Goal: Book appointment/travel/reservation

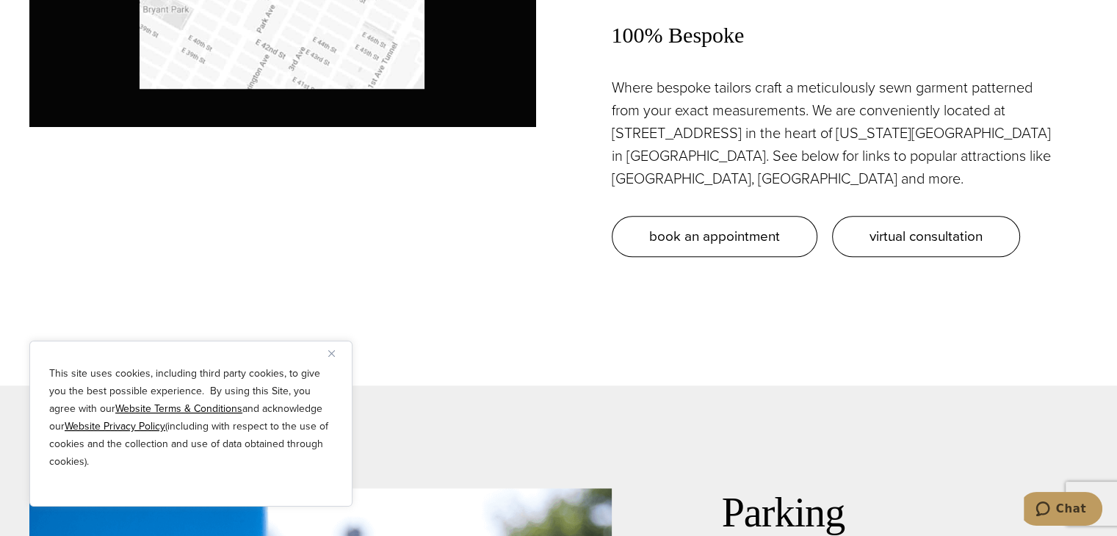
scroll to position [1403, 0]
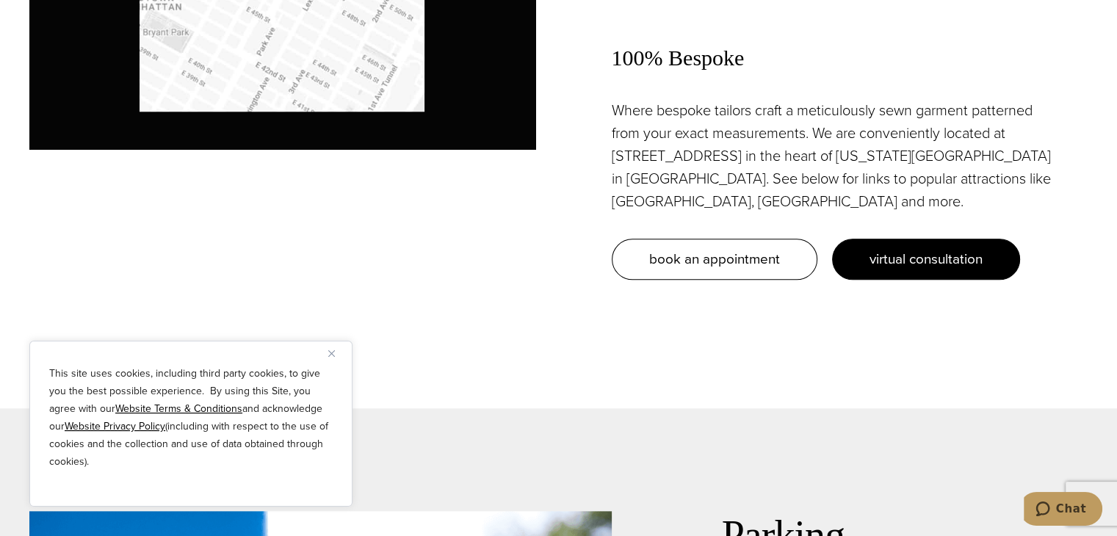
click at [919, 275] on link "virtual consultation" at bounding box center [926, 259] width 188 height 41
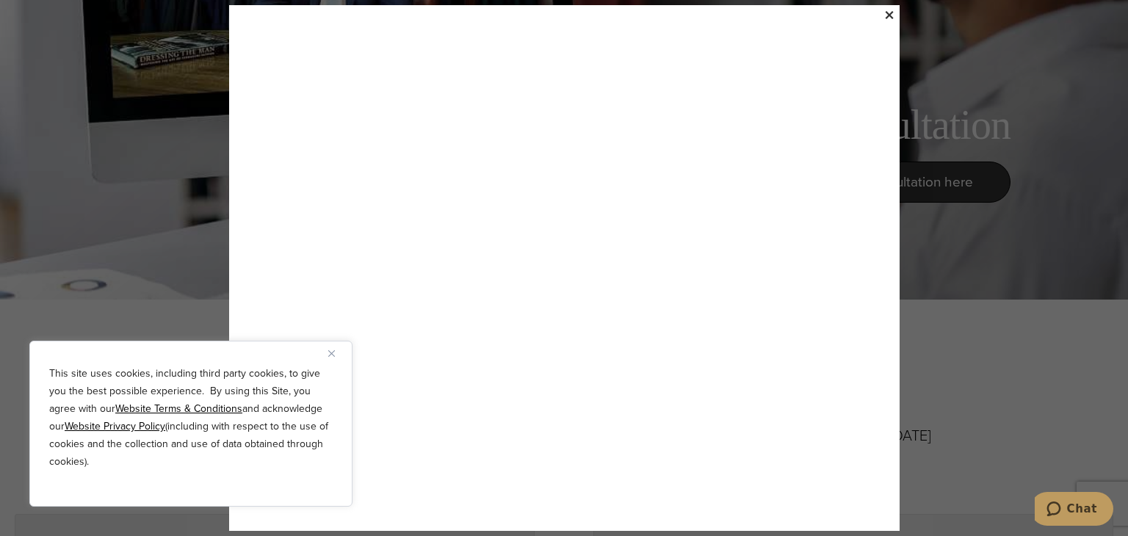
click at [329, 346] on div "This site uses cookies, including third party cookies, to give you the best pos…" at bounding box center [190, 424] width 323 height 166
click at [332, 359] on button "Close" at bounding box center [337, 353] width 18 height 18
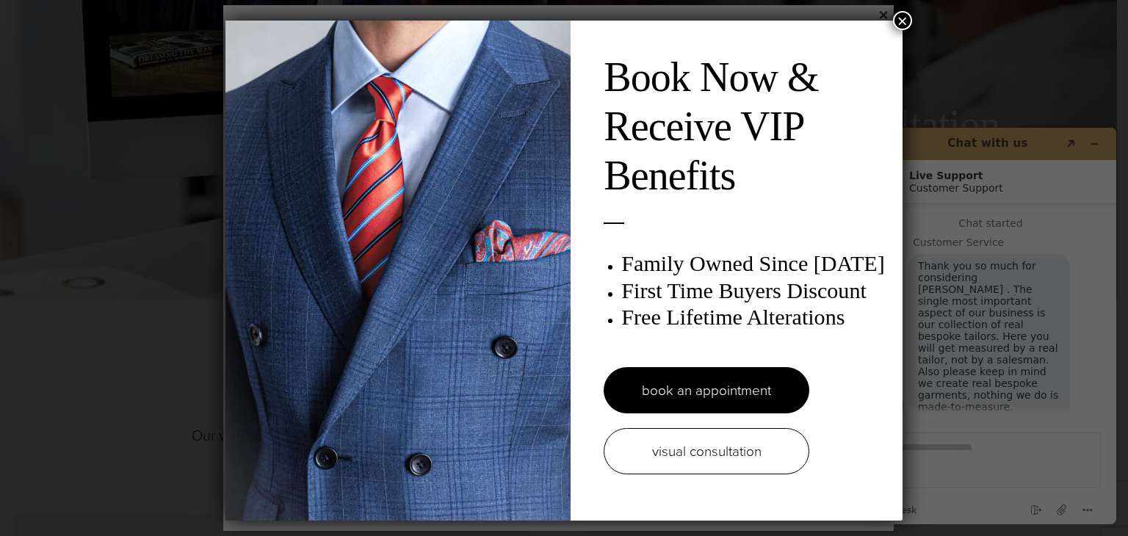
click at [893, 22] on button "×" at bounding box center [902, 20] width 19 height 19
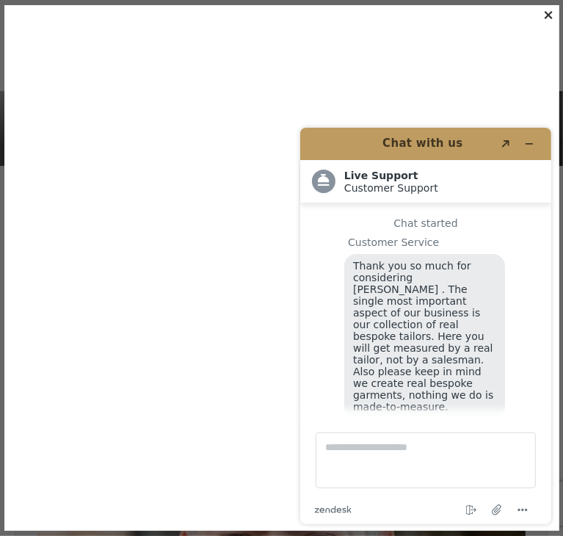
scroll to position [17, 0]
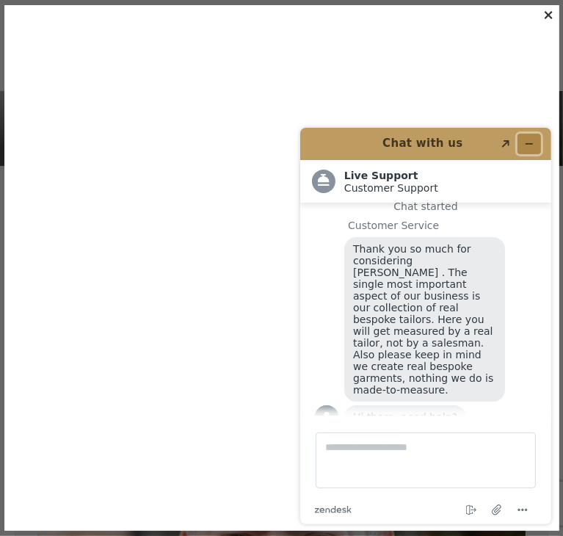
click at [530, 143] on icon "Minimize widget" at bounding box center [529, 143] width 7 height 0
